Goal: Check status: Check status

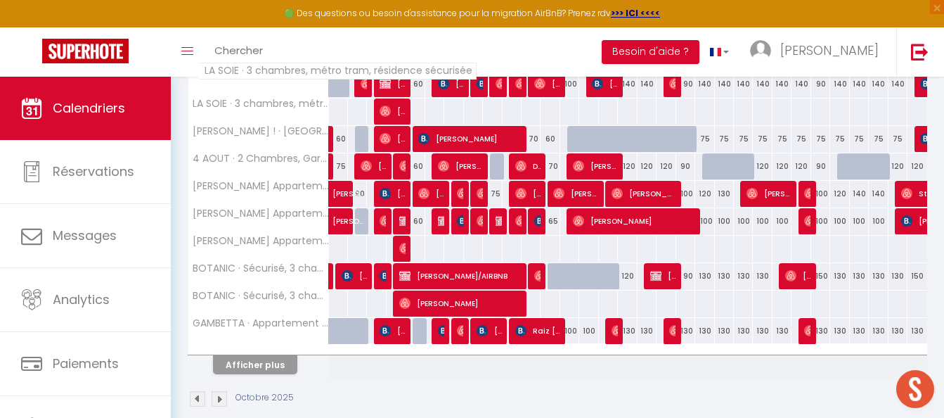
scroll to position [544, 0]
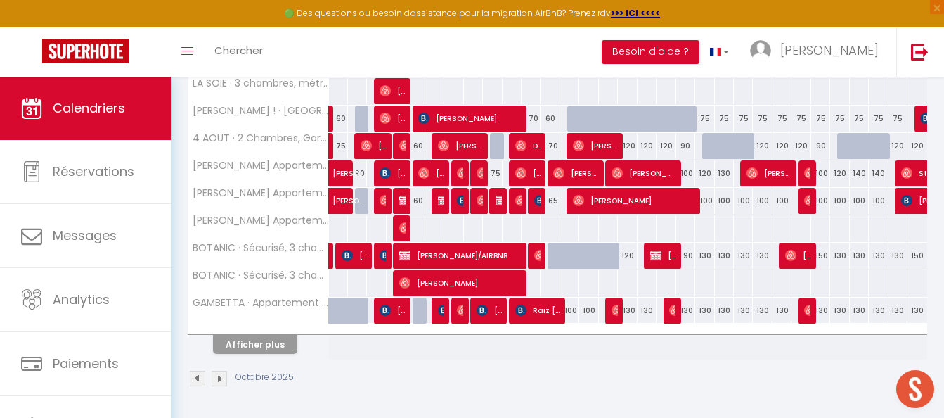
click at [259, 354] on th "Afficher plus" at bounding box center [258, 341] width 141 height 35
click at [257, 339] on button "Afficher plus" at bounding box center [255, 344] width 84 height 19
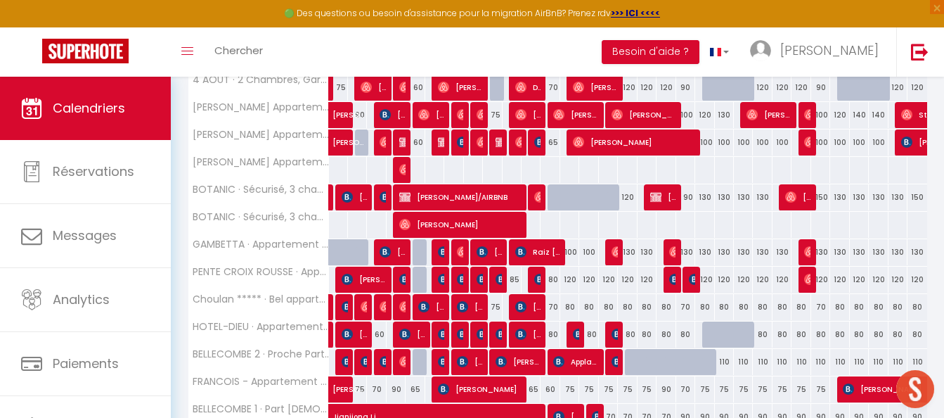
scroll to position [685, 0]
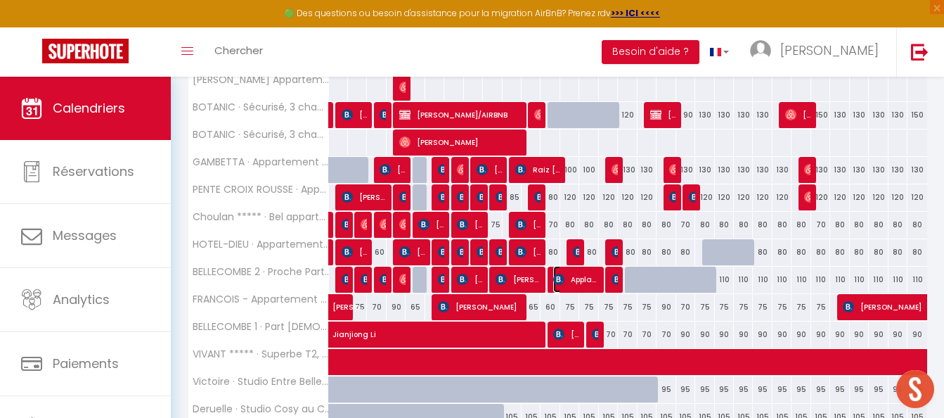
click at [570, 282] on span "Applancourt Lauryne" at bounding box center [575, 279] width 44 height 27
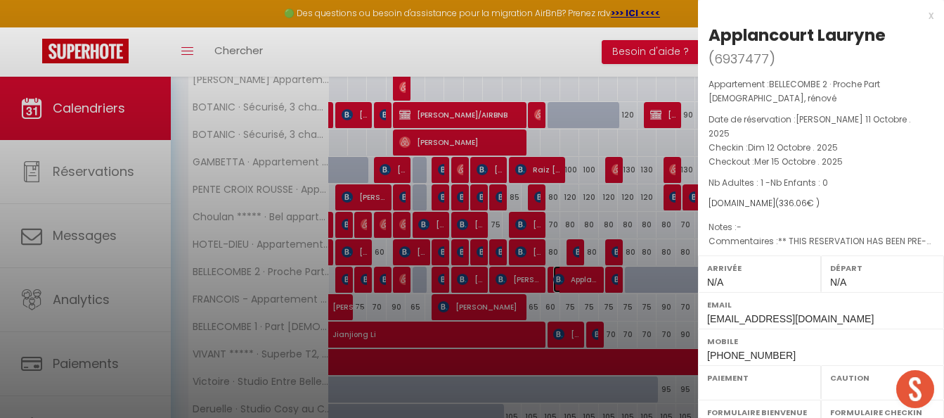
select select "OK"
select select "KO"
select select "0"
select select "1"
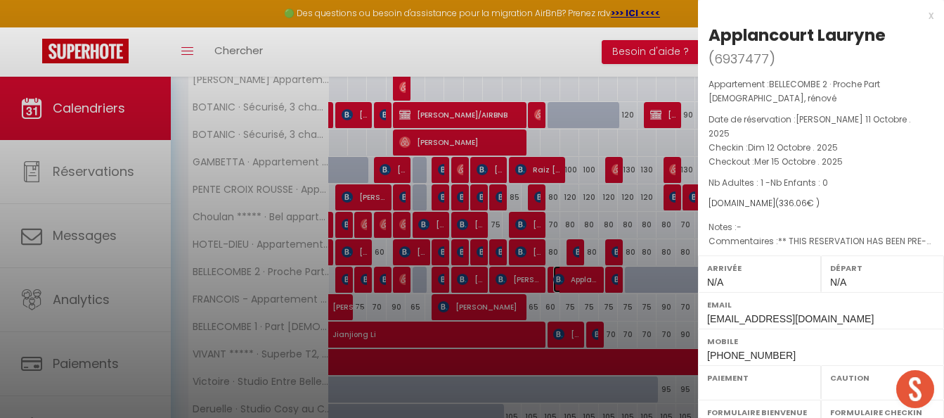
select select
click at [920, 14] on div "x" at bounding box center [815, 15] width 235 height 17
